Goal: Check status: Check status

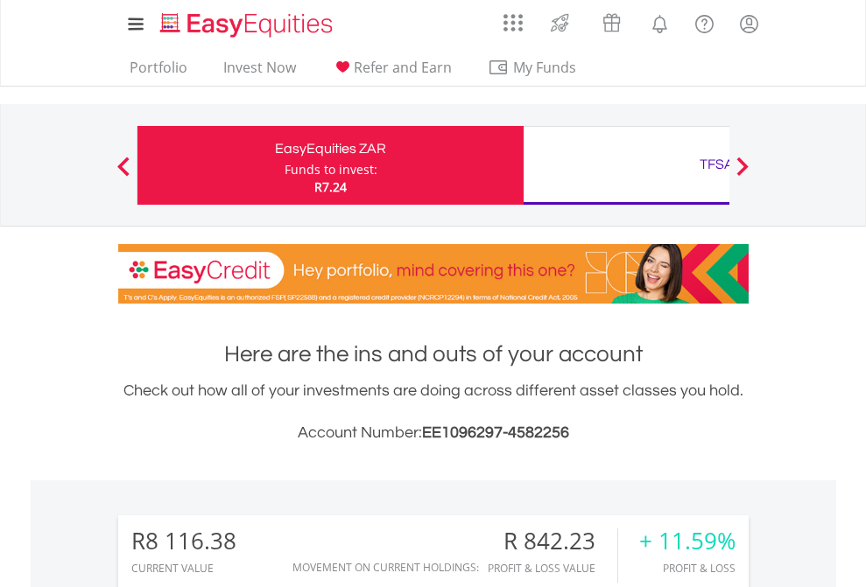
click at [284, 165] on div "Funds to invest:" at bounding box center [330, 170] width 93 height 18
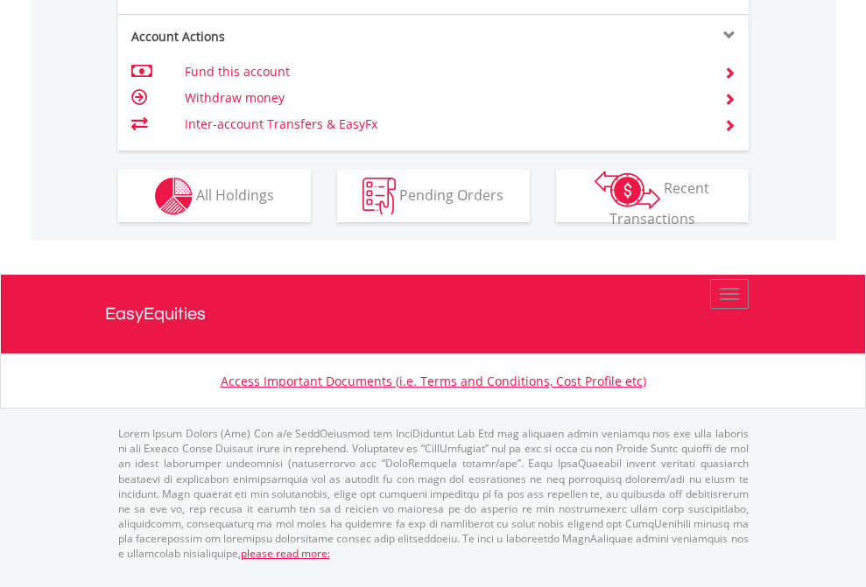
scroll to position [1783, 0]
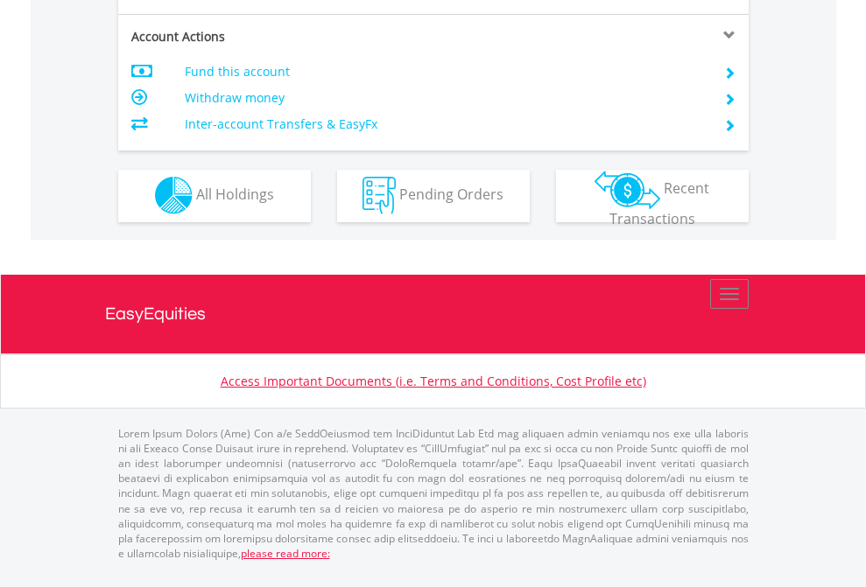
scroll to position [1637, 0]
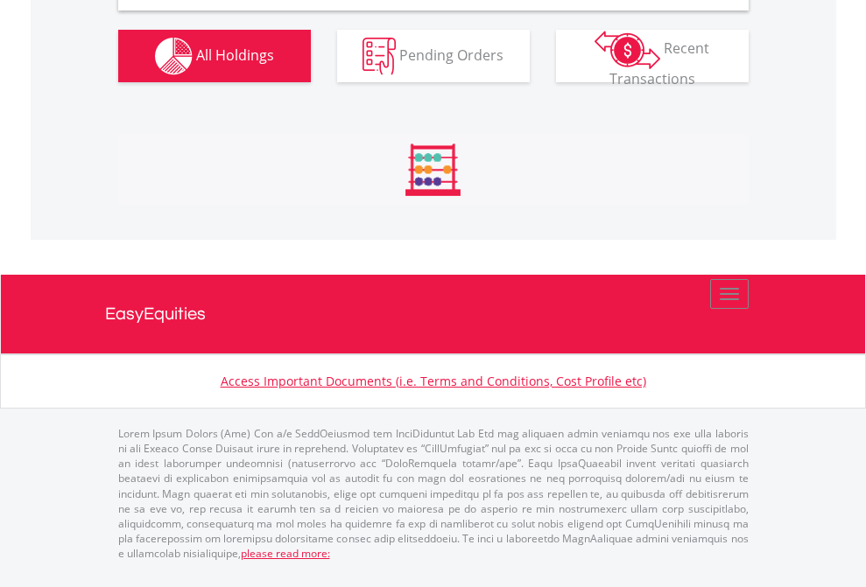
scroll to position [1692, 0]
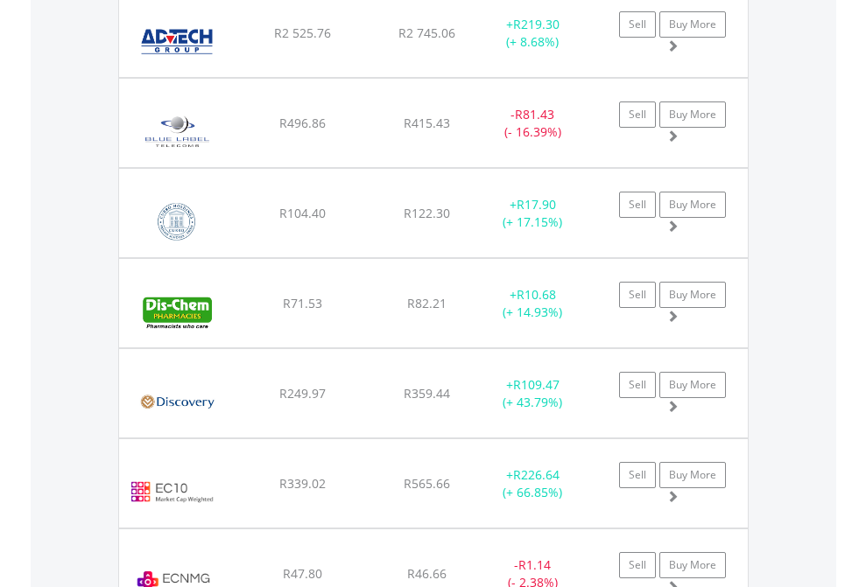
scroll to position [126, 0]
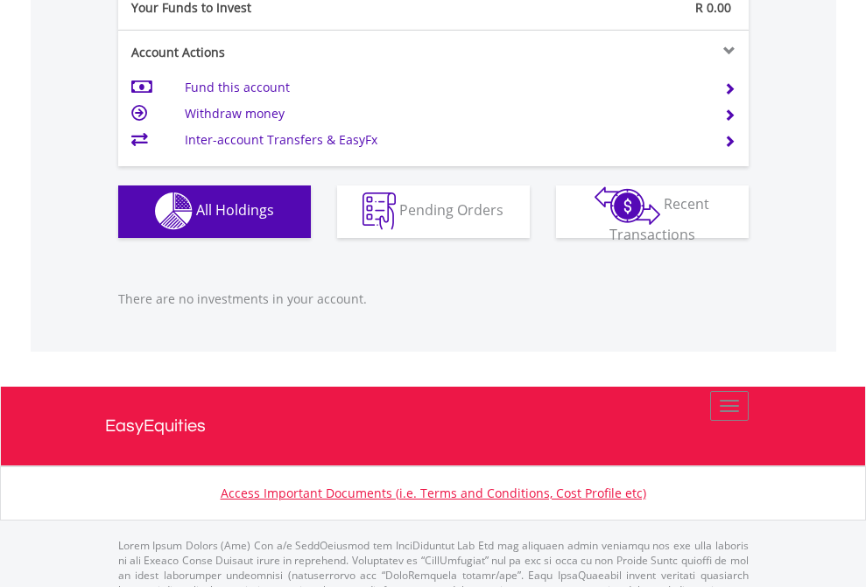
scroll to position [1733, 0]
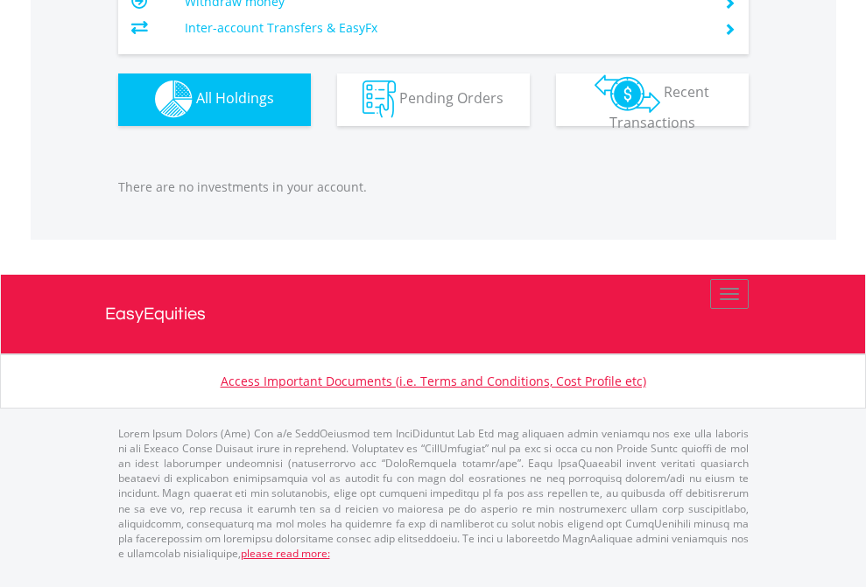
scroll to position [168, 275]
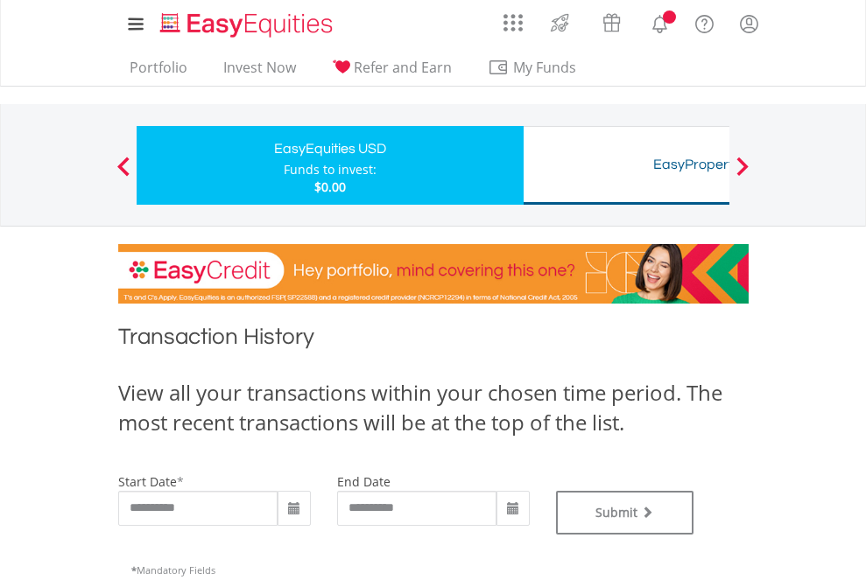
type input "**********"
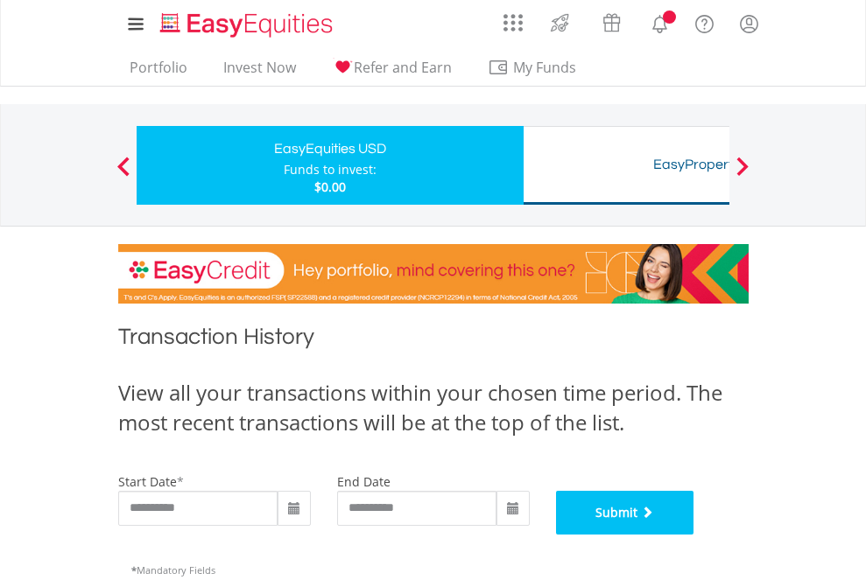
click at [694, 535] on button "Submit" at bounding box center [625, 513] width 138 height 44
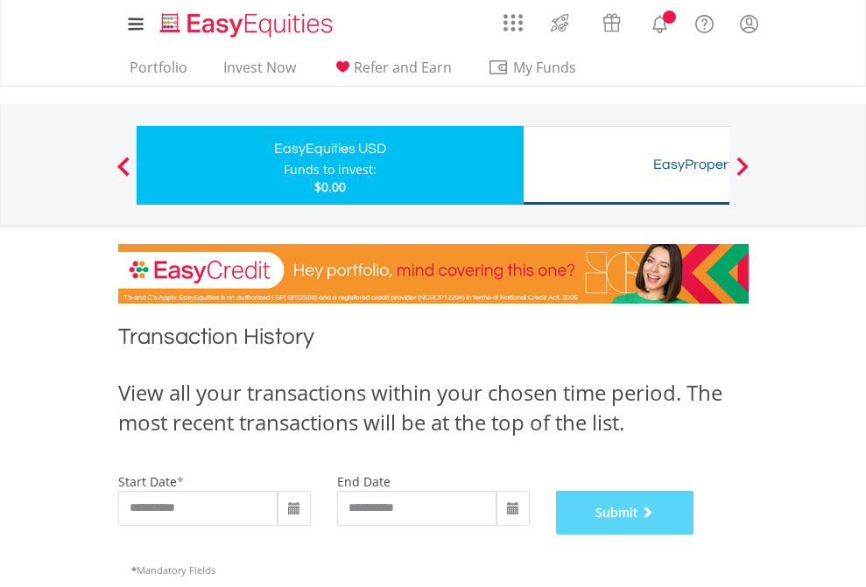
scroll to position [710, 0]
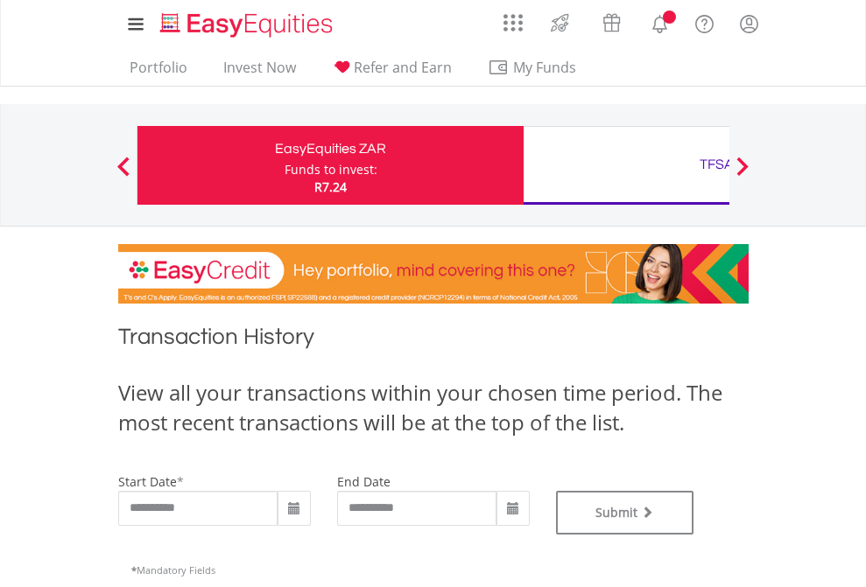
click at [626, 165] on div "TFSA" at bounding box center [716, 164] width 365 height 25
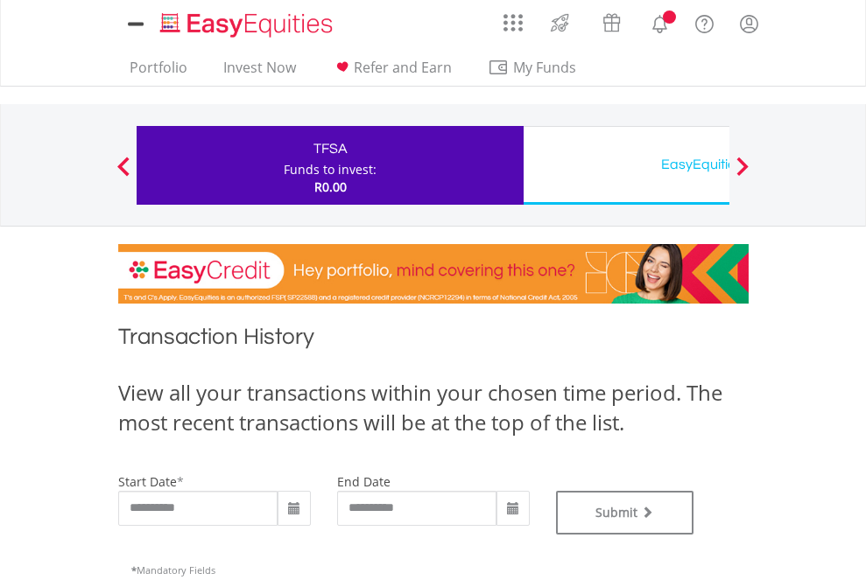
type input "**********"
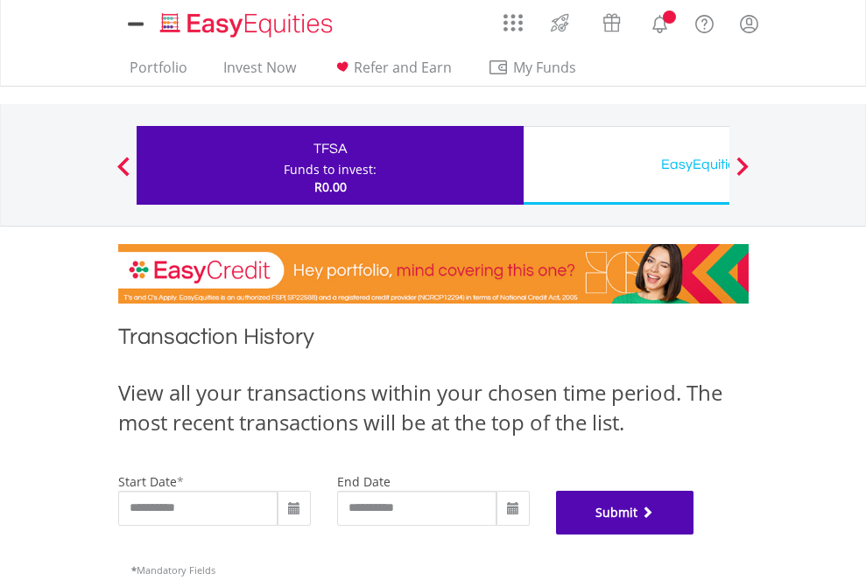
click at [694, 535] on button "Submit" at bounding box center [625, 513] width 138 height 44
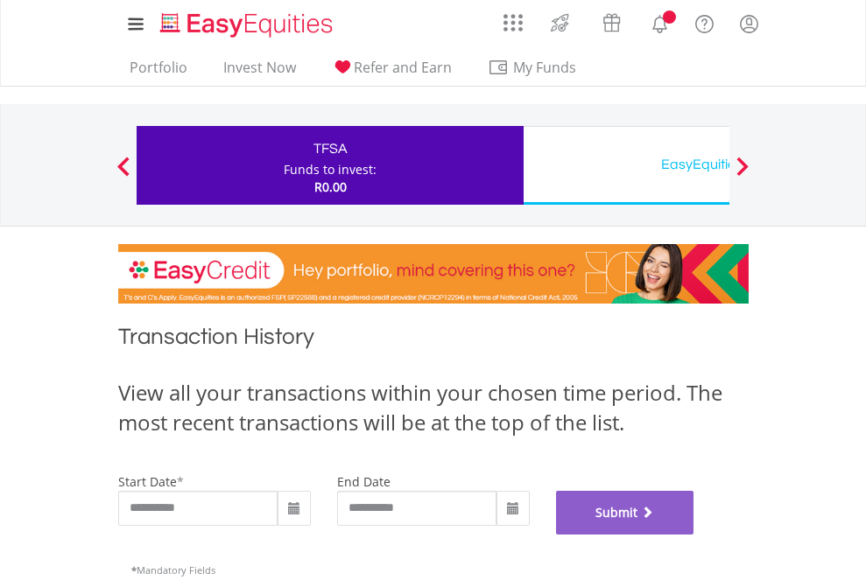
scroll to position [710, 0]
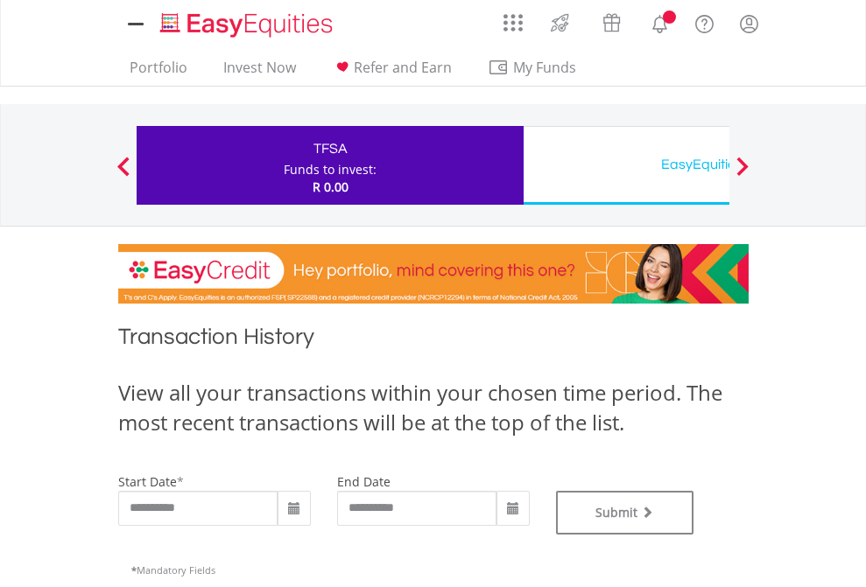
click at [626, 165] on div "EasyEquities USD" at bounding box center [716, 164] width 365 height 25
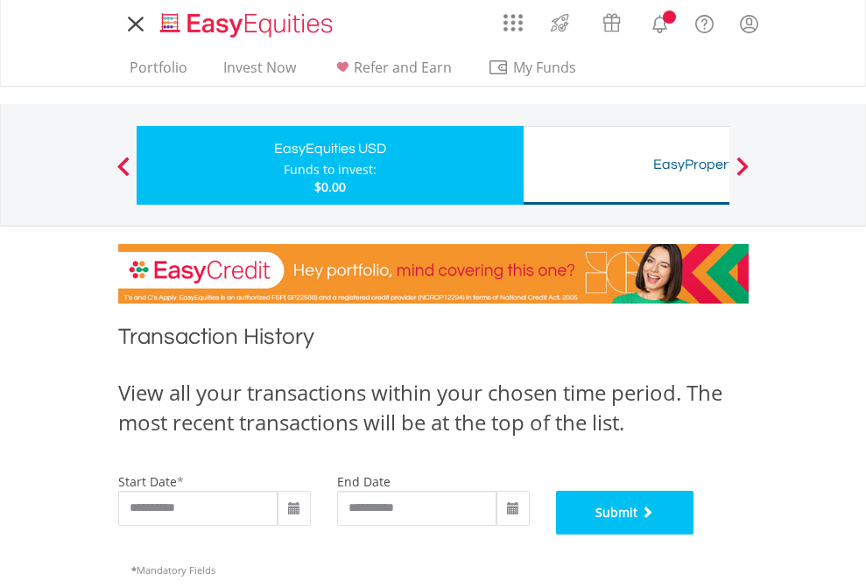
click at [694, 535] on button "Submit" at bounding box center [625, 513] width 138 height 44
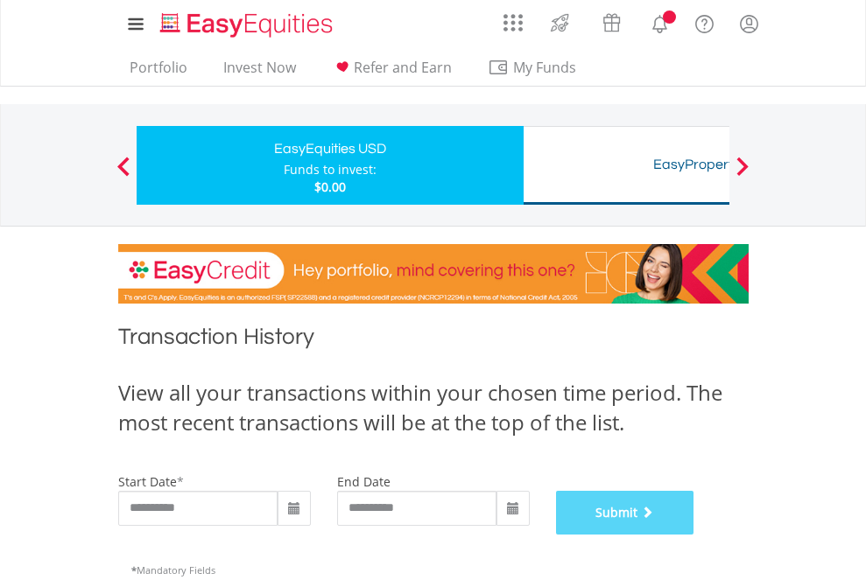
scroll to position [710, 0]
